Goal: Information Seeking & Learning: Learn about a topic

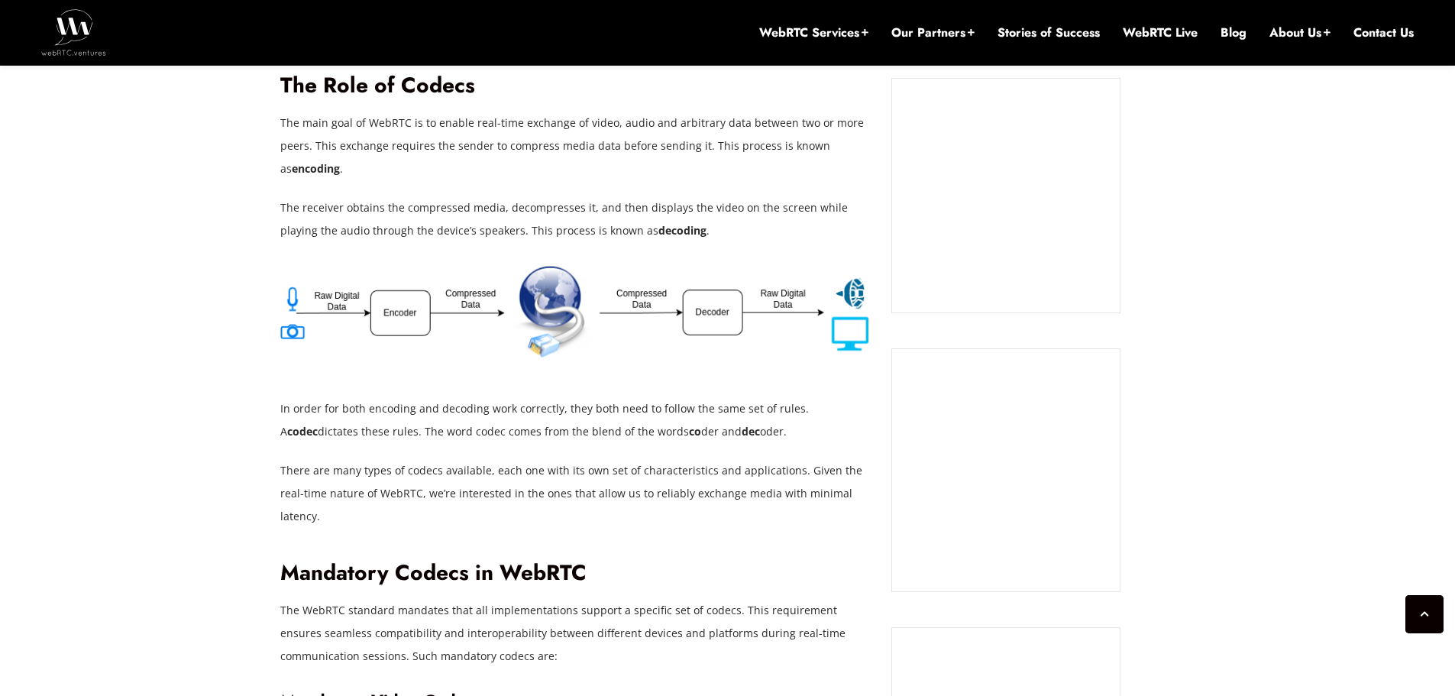
scroll to position [1146, 0]
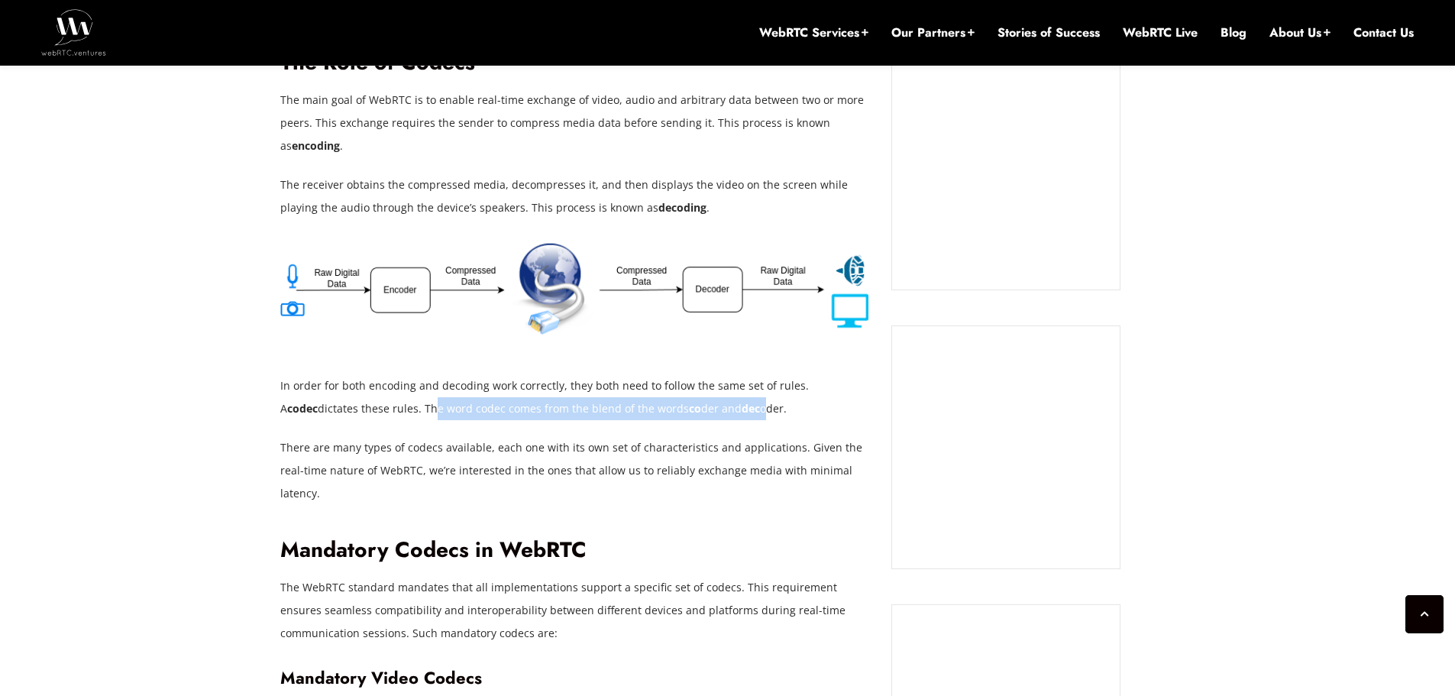
drag, startPoint x: 393, startPoint y: 409, endPoint x: 721, endPoint y: 409, distance: 327.6
click at [721, 409] on p "In order for both encoding and decoding work correctly, they both need to follo…" at bounding box center [574, 397] width 588 height 46
click at [603, 467] on p "There are many types of codecs available, each one with its own set of characte…" at bounding box center [574, 470] width 588 height 69
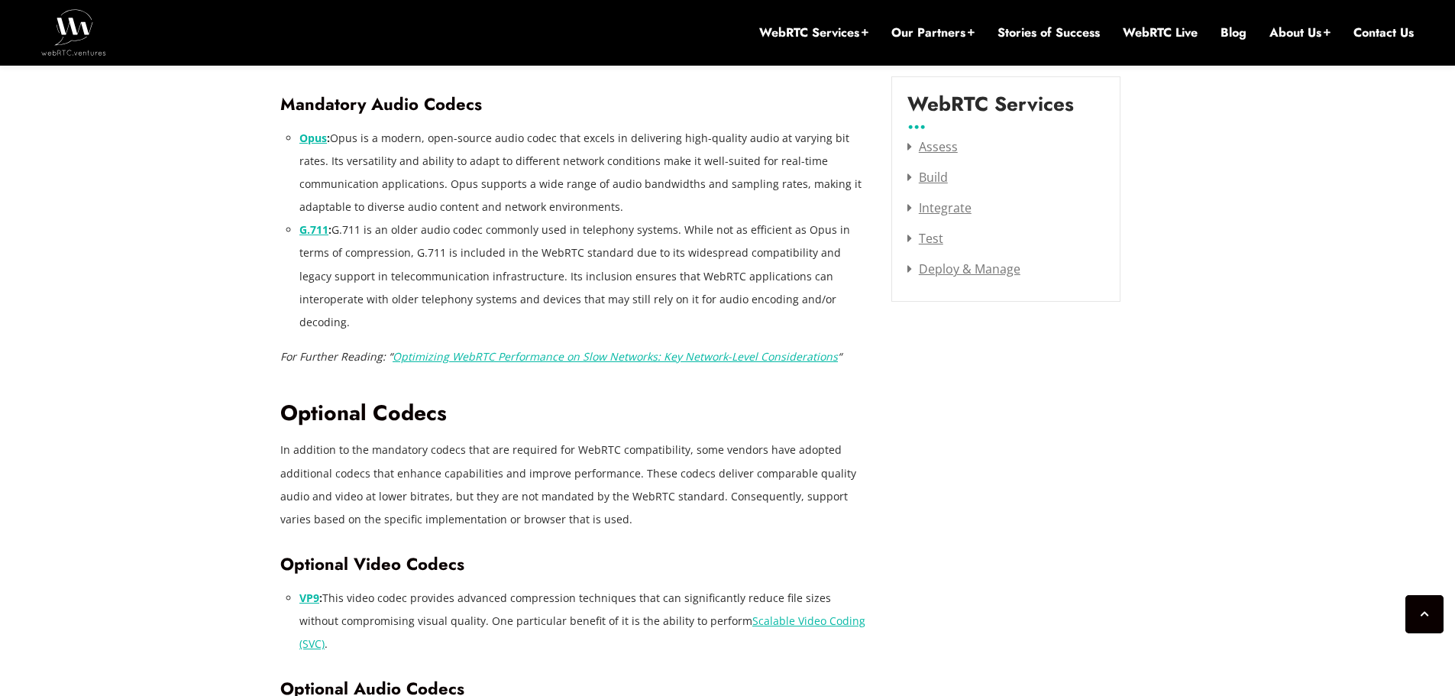
scroll to position [2062, 0]
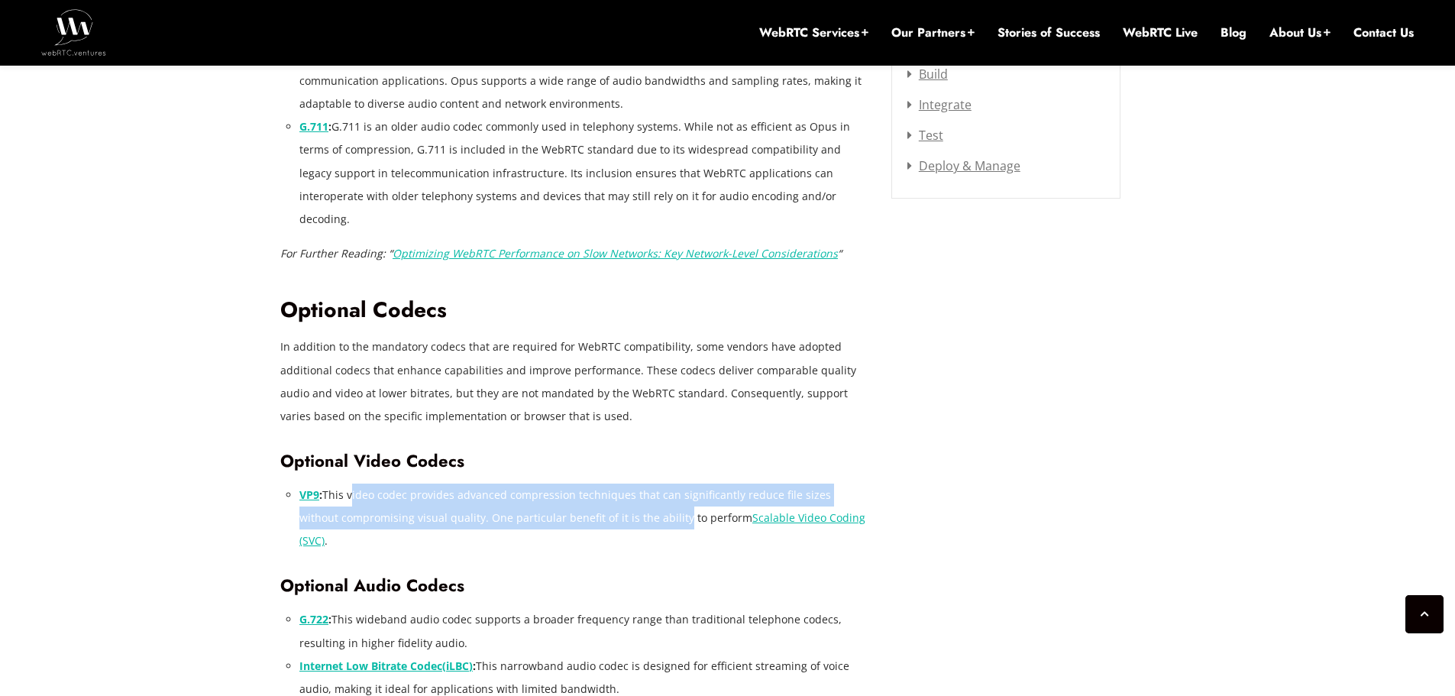
drag, startPoint x: 347, startPoint y: 445, endPoint x: 633, endPoint y: 470, distance: 287.5
click at [633, 483] on li "VP9 : This video codec provides advanced compression techniques that can signif…" at bounding box center [583, 517] width 569 height 69
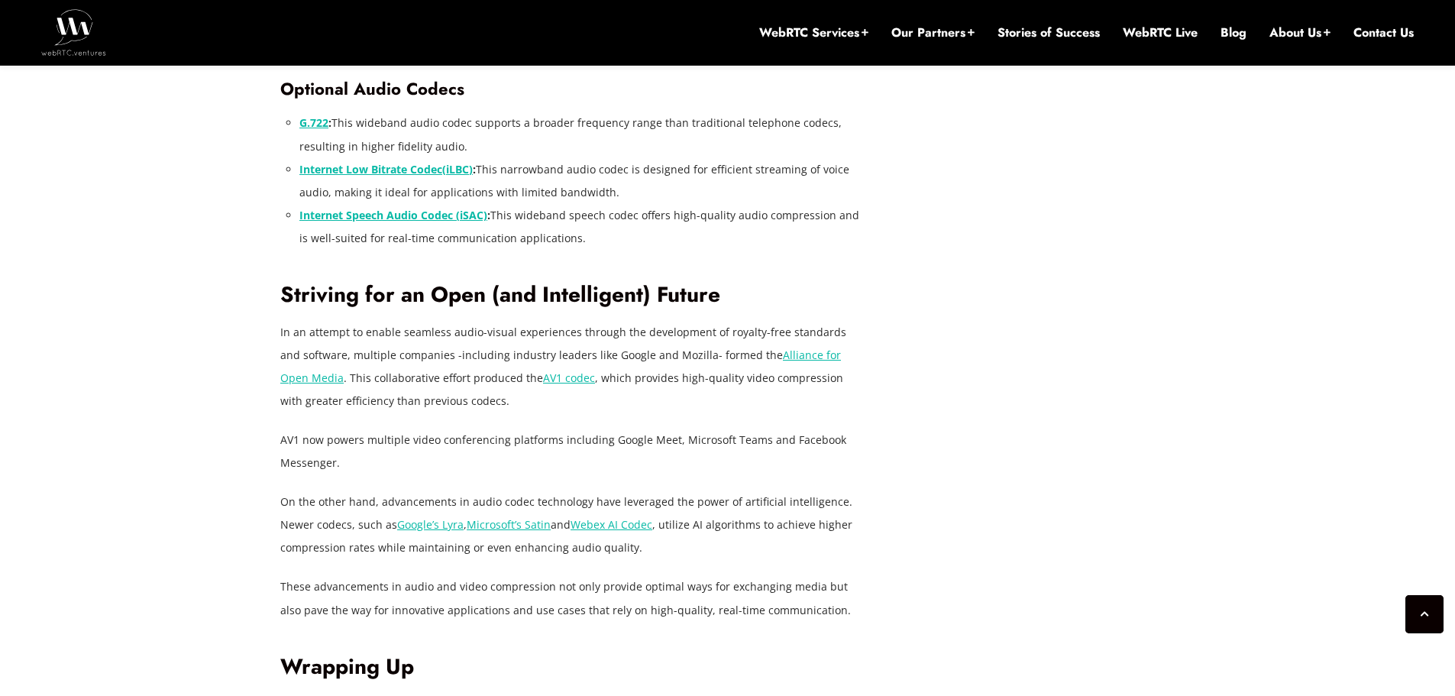
scroll to position [2597, 0]
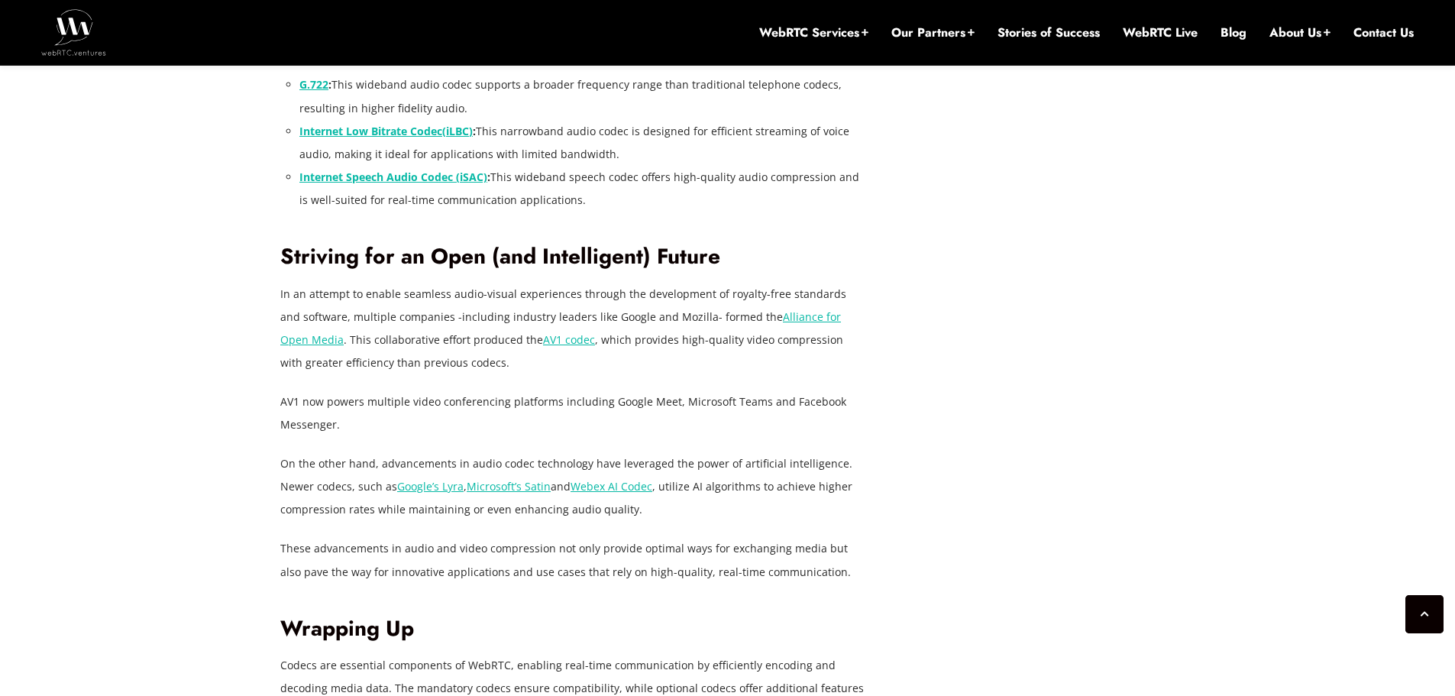
click at [432, 283] on p "In an attempt to enable seamless audio-visual experiences through the developme…" at bounding box center [574, 329] width 588 height 92
click at [433, 283] on p "In an attempt to enable seamless audio-visual experiences through the developme…" at bounding box center [574, 329] width 588 height 92
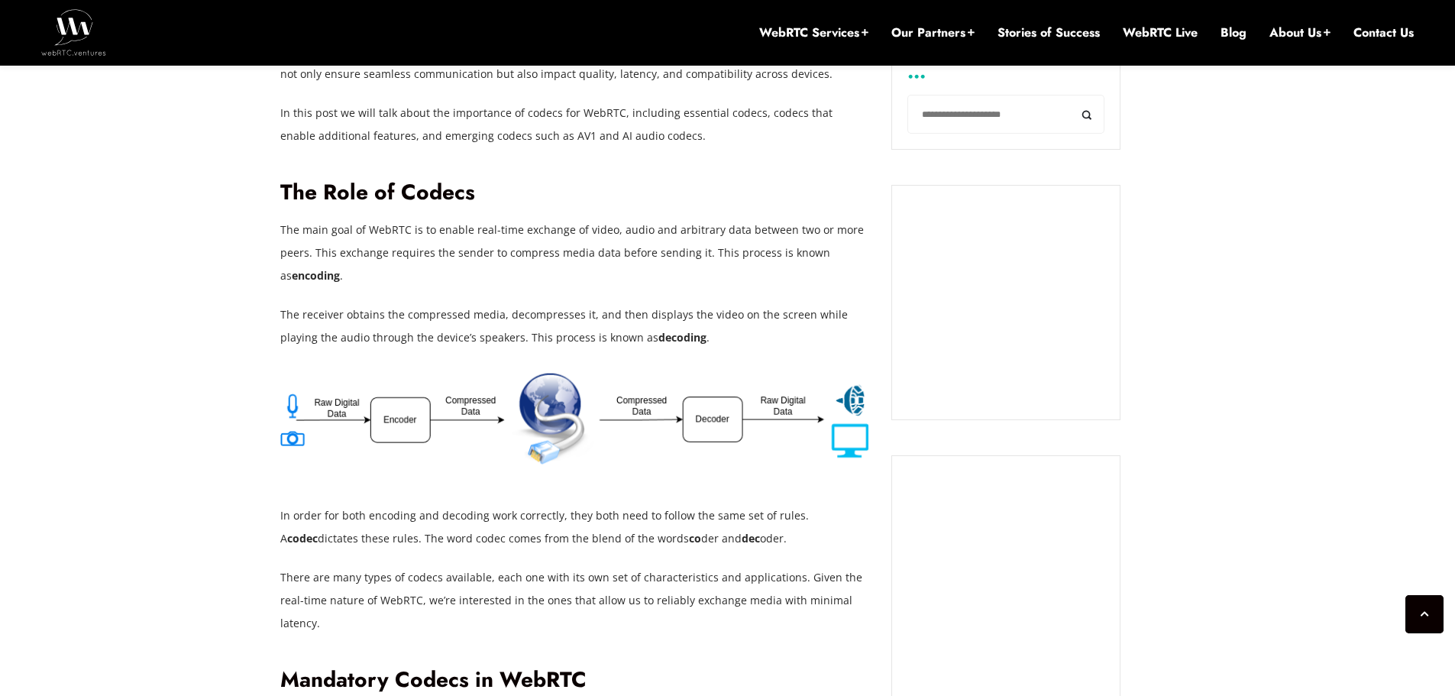
scroll to position [916, 0]
